Goal: Information Seeking & Learning: Understand process/instructions

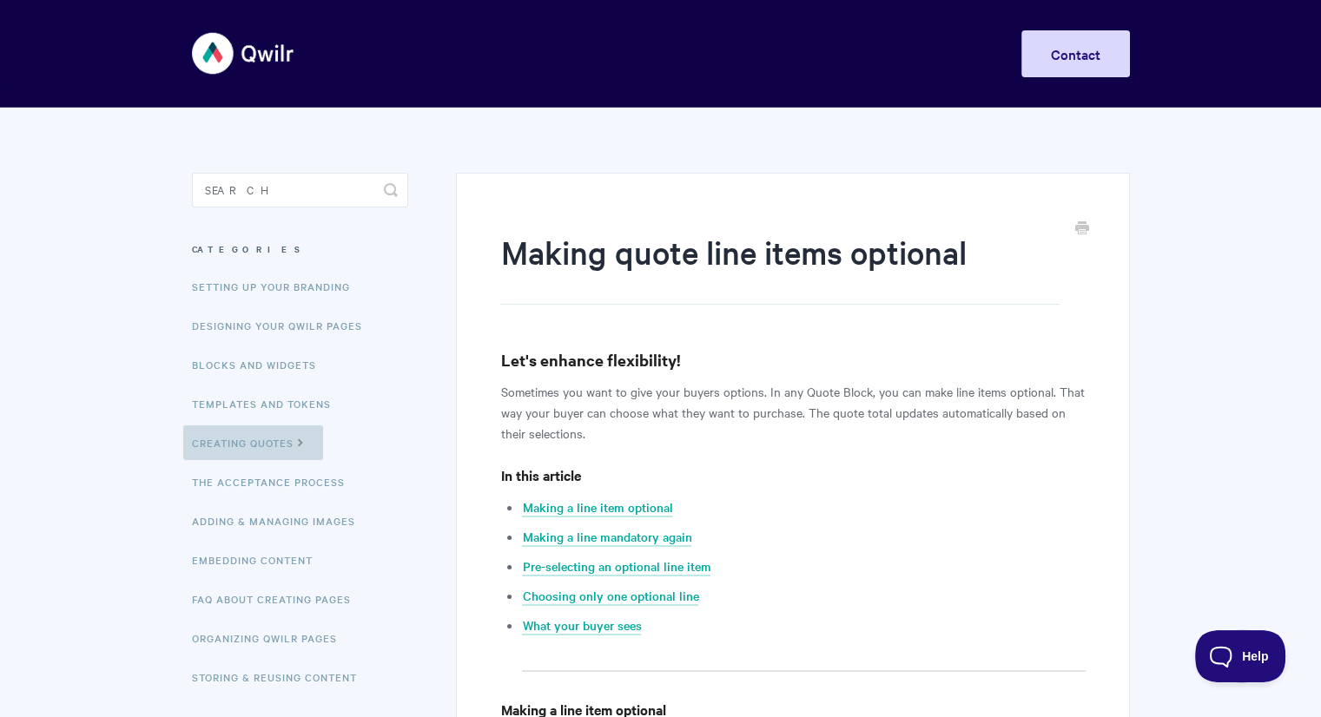
click at [287, 444] on link "Creating Quotes" at bounding box center [253, 442] width 140 height 35
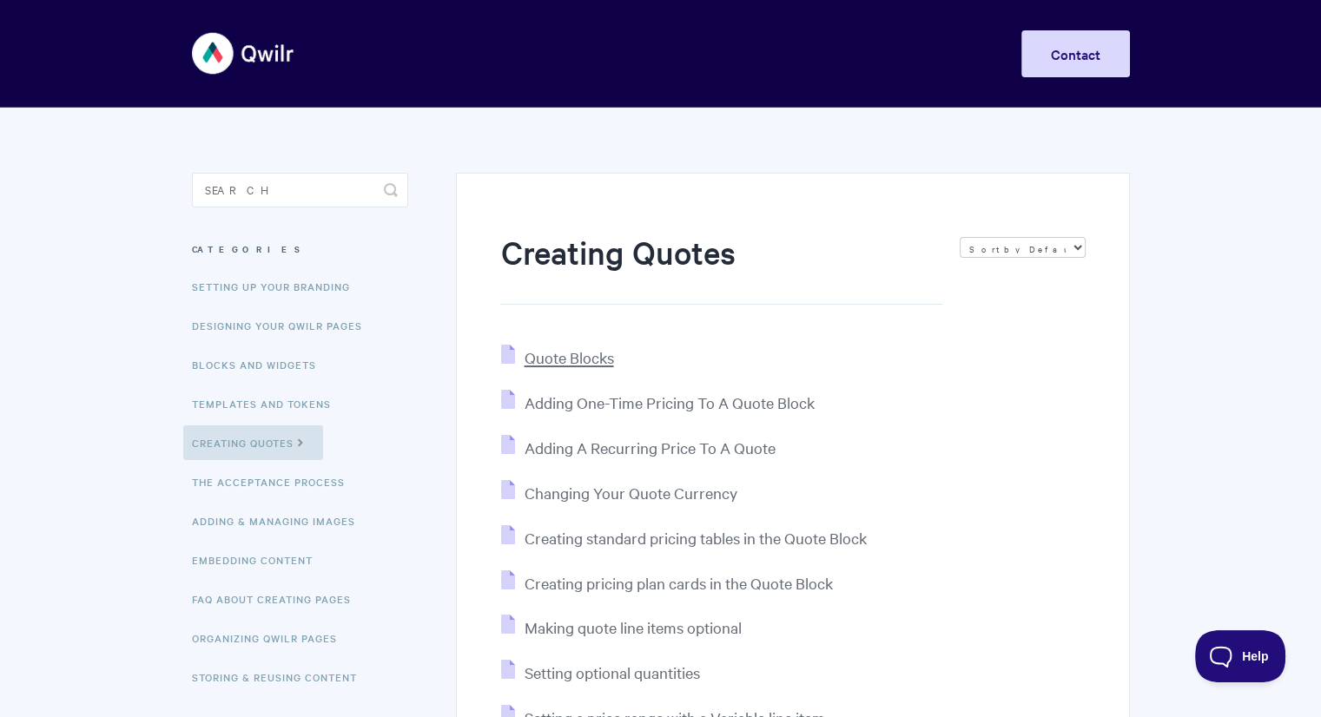
click at [579, 358] on span "Quote Blocks" at bounding box center [568, 357] width 89 height 20
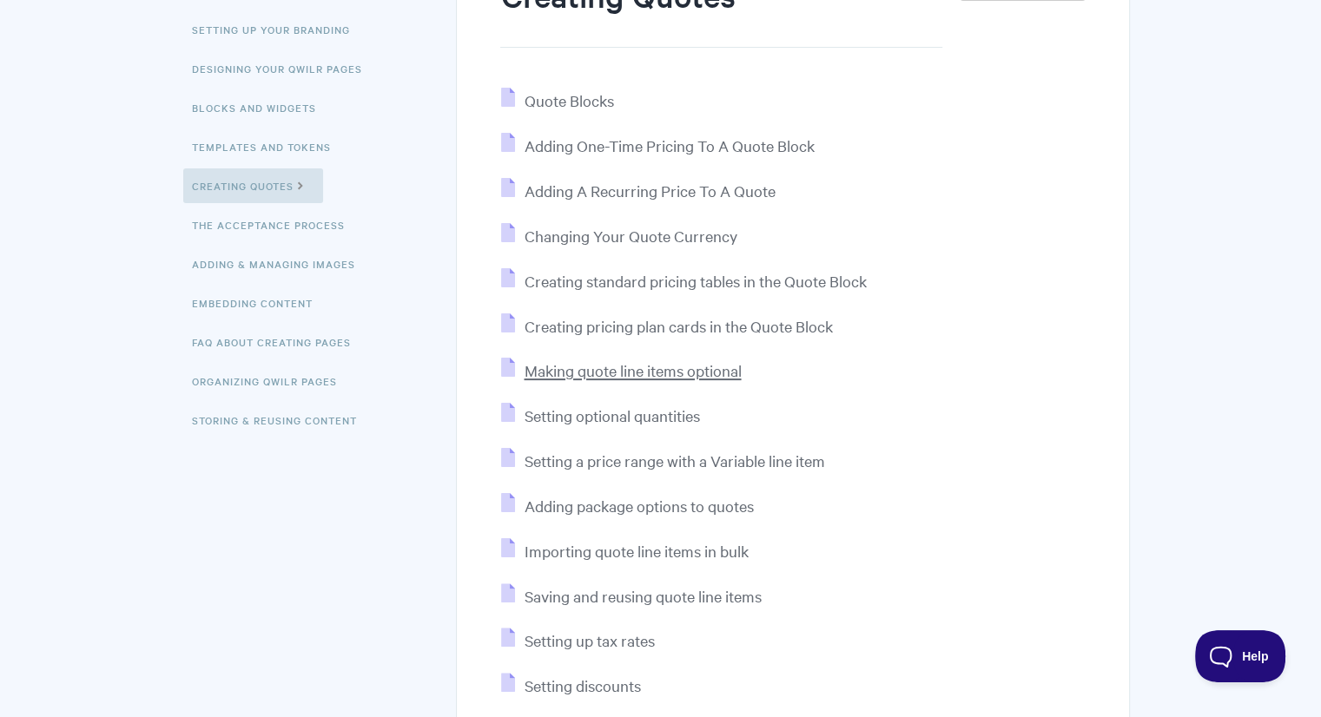
scroll to position [260, 0]
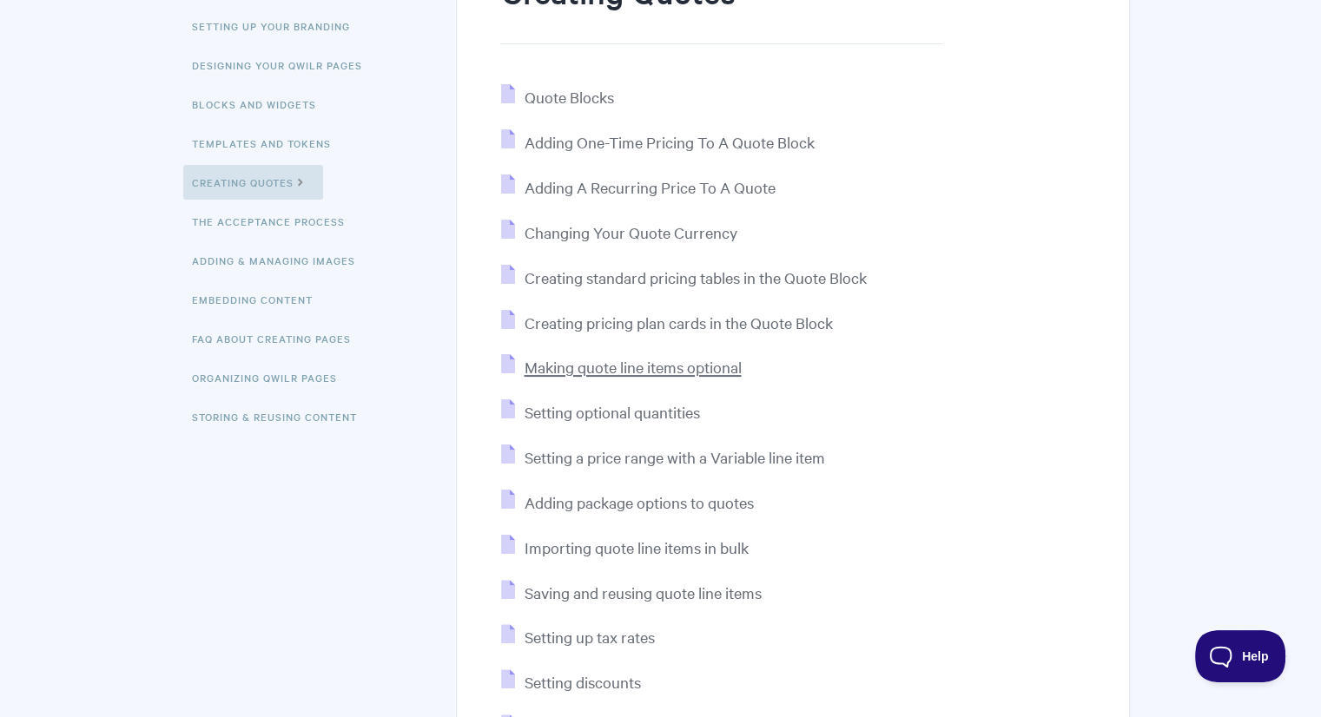
click at [709, 376] on span "Making quote line items optional" at bounding box center [632, 367] width 217 height 20
